Goal: Information Seeking & Learning: Find specific page/section

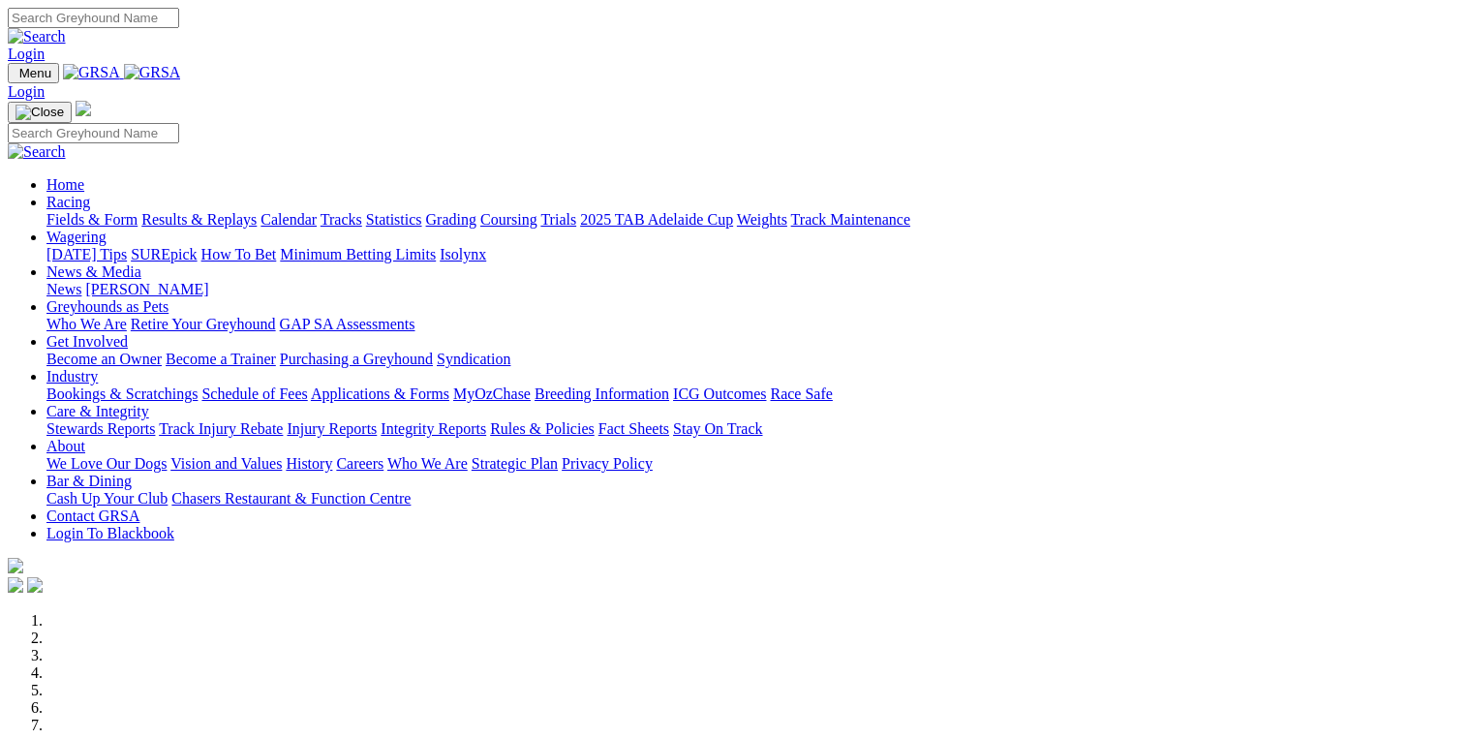
scroll to position [620, 0]
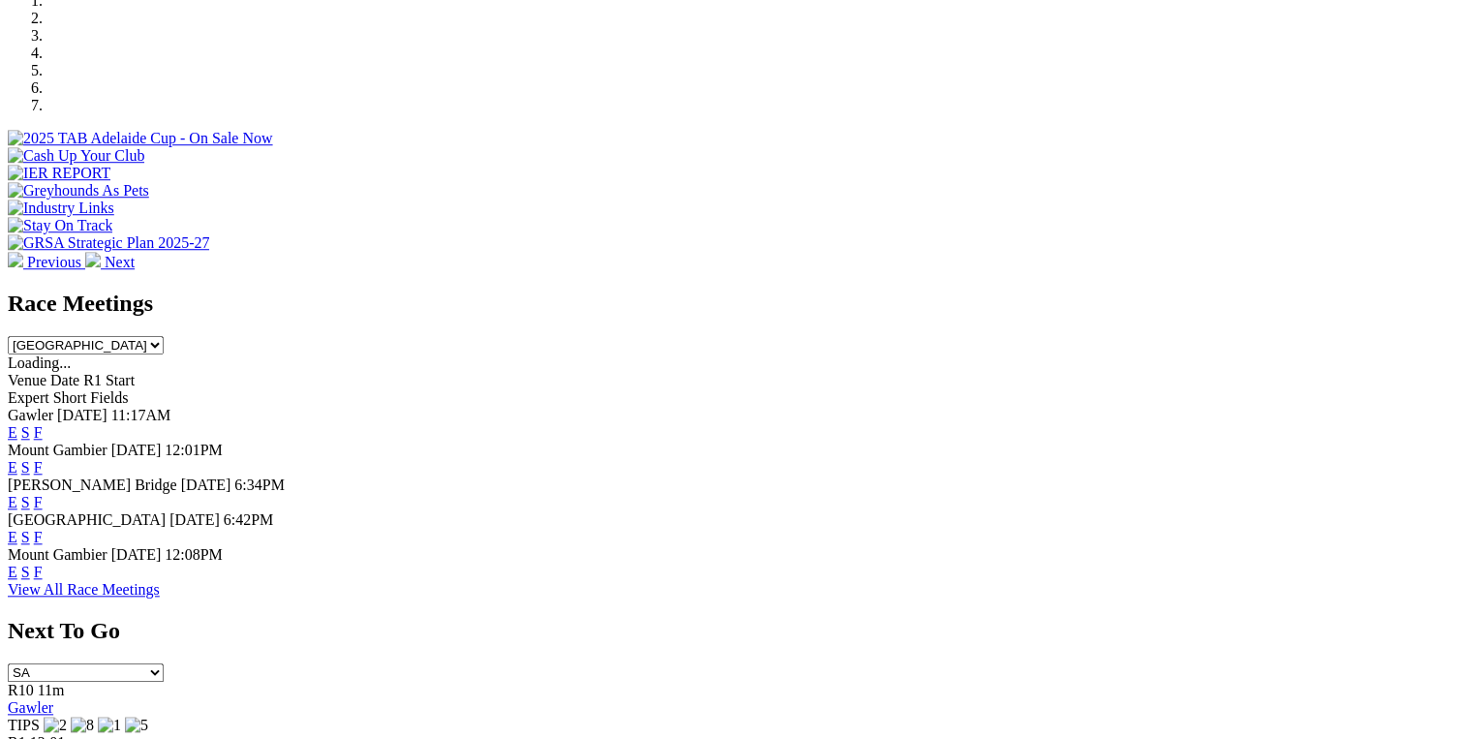
click at [43, 564] on link "F" at bounding box center [38, 572] width 9 height 16
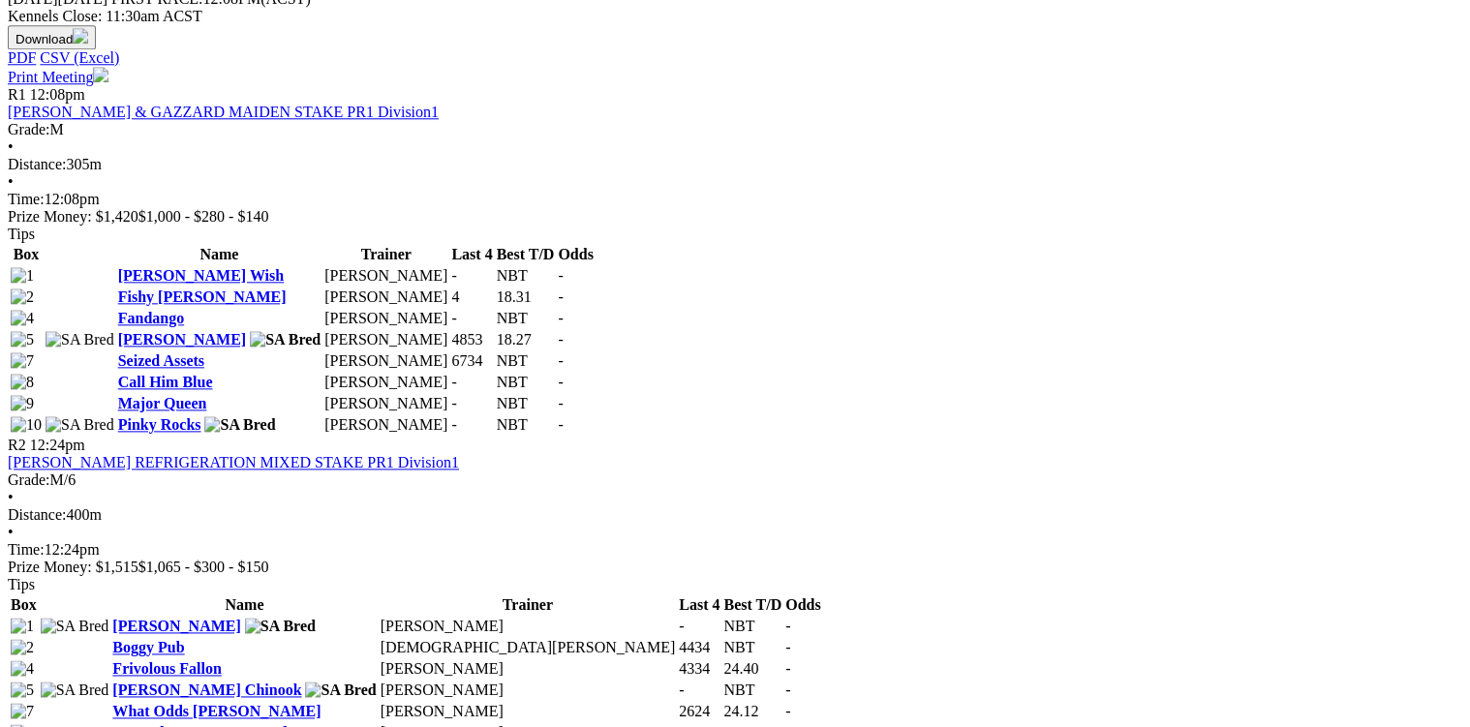
scroll to position [1085, 0]
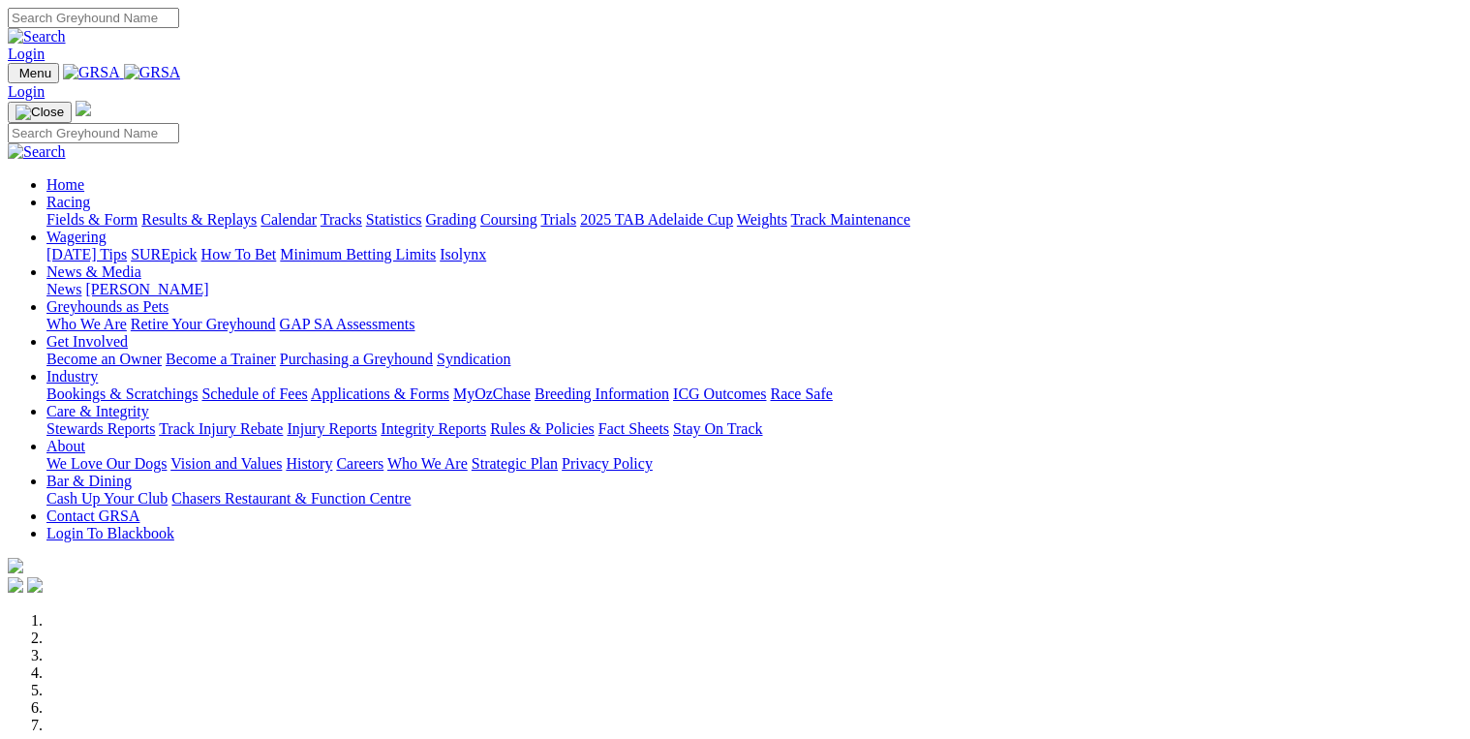
scroll to position [620, 0]
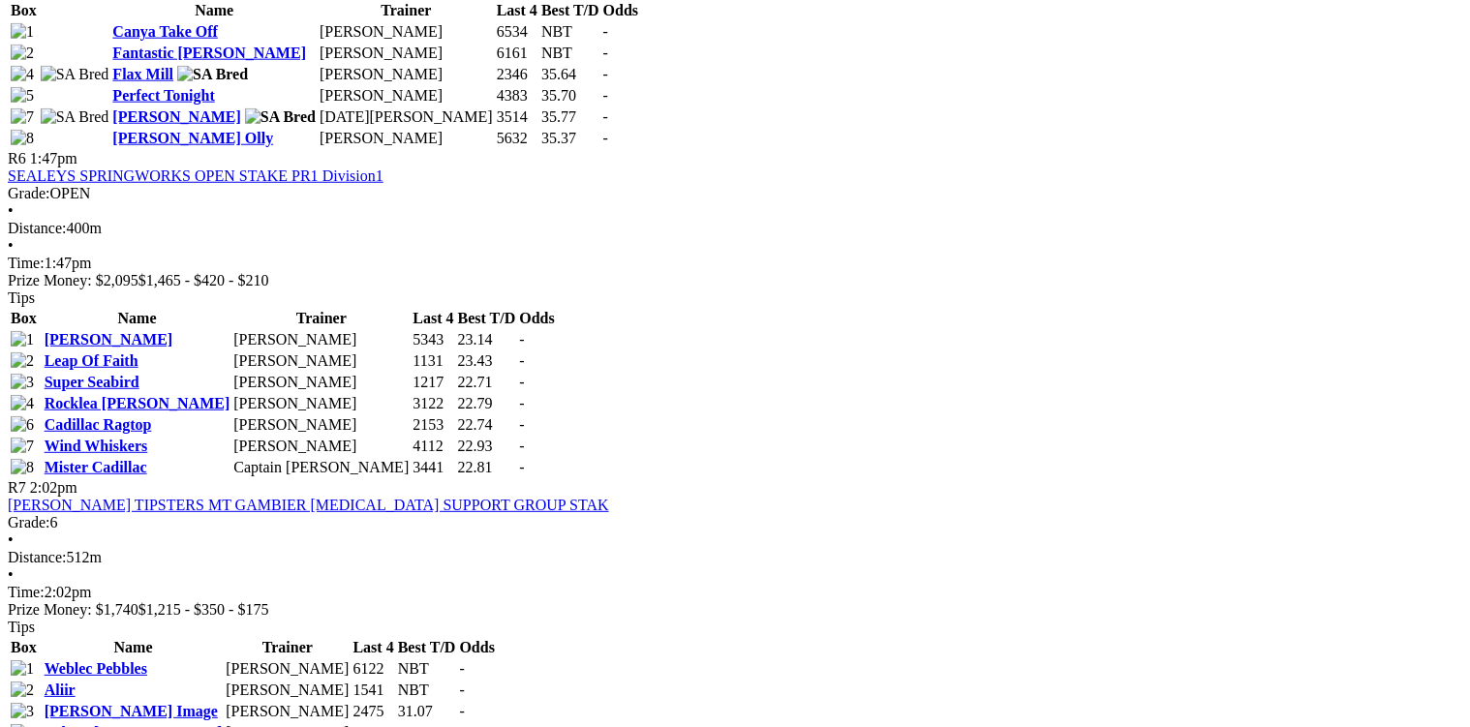
scroll to position [2479, 0]
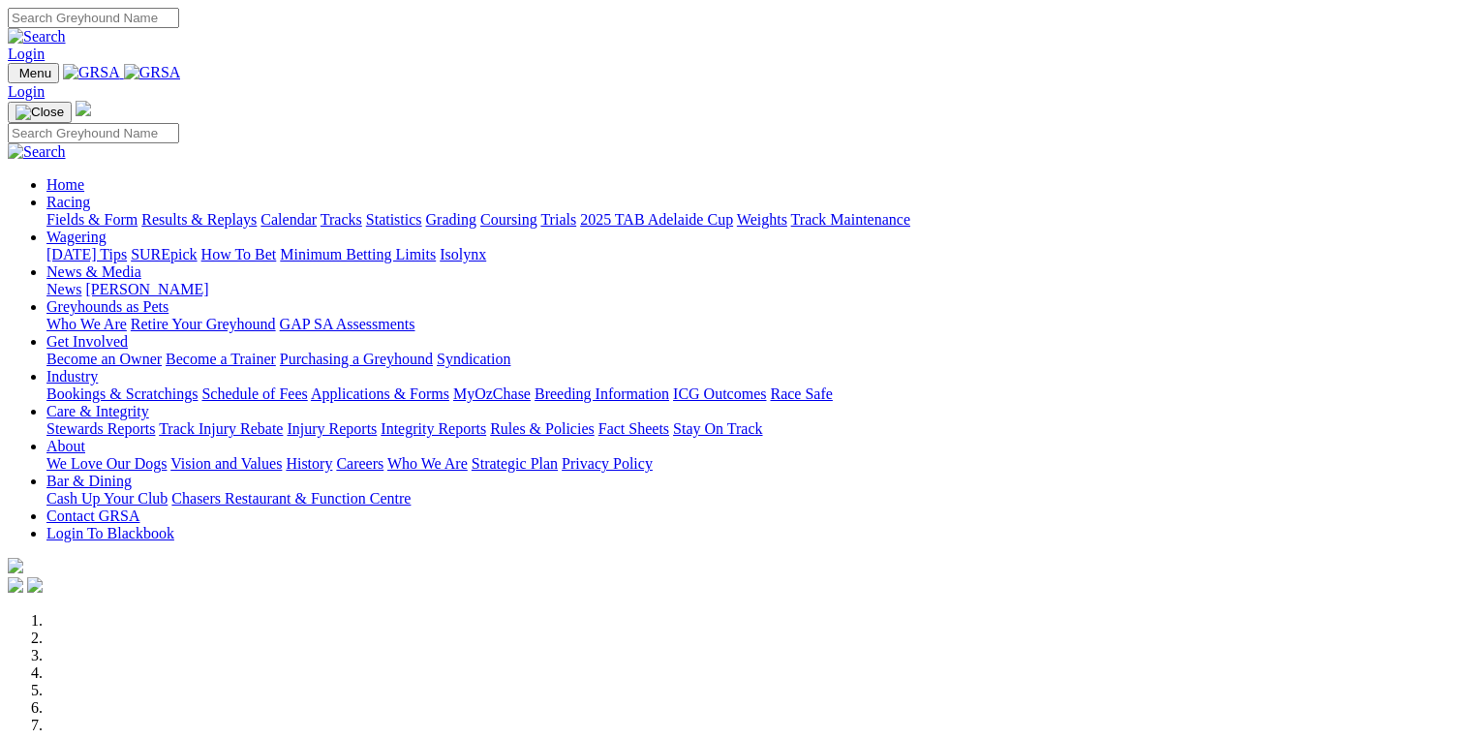
scroll to position [620, 0]
